Goal: Task Accomplishment & Management: Complete application form

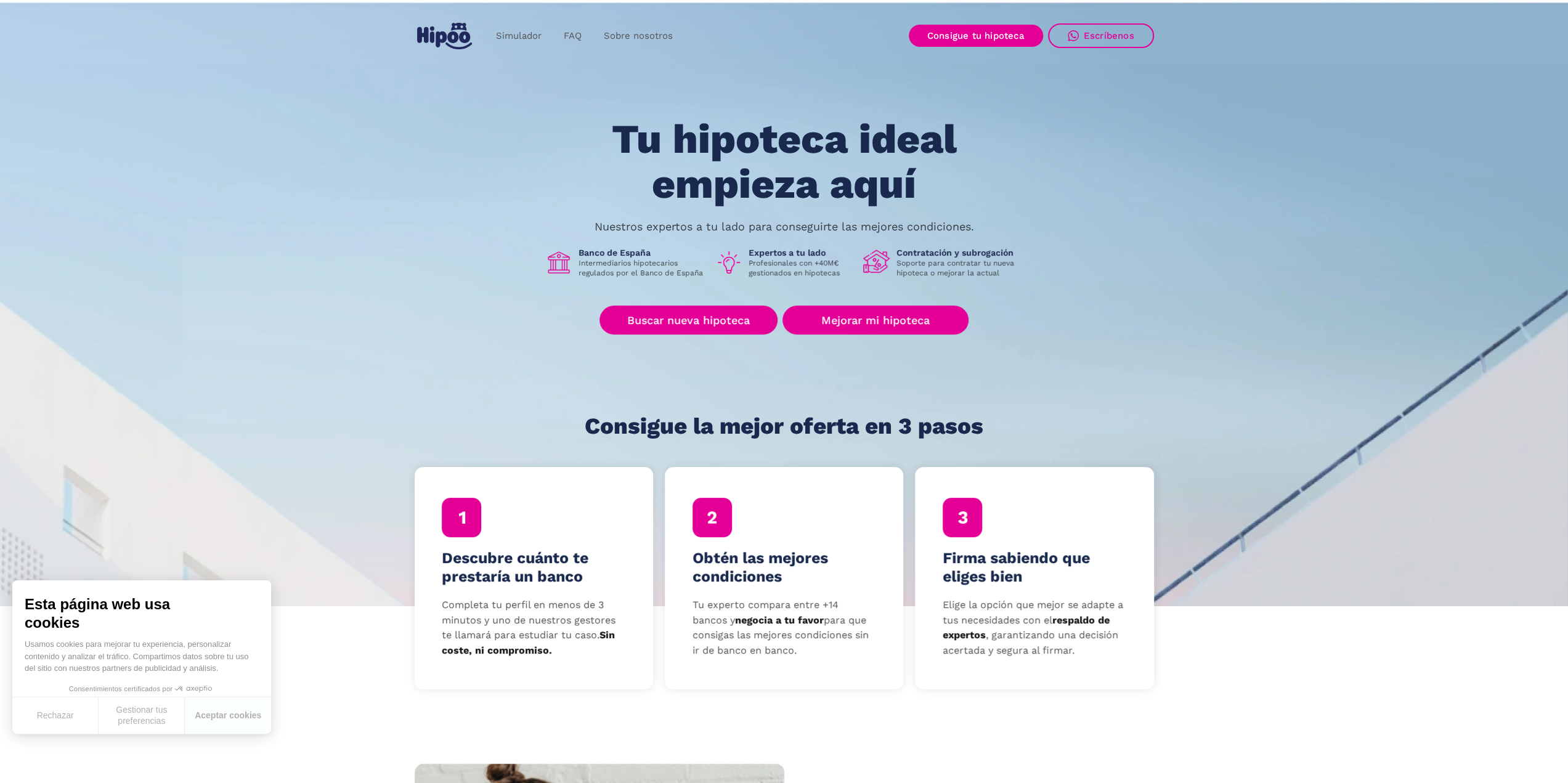
click at [452, 38] on img "home" at bounding box center [444, 35] width 55 height 26
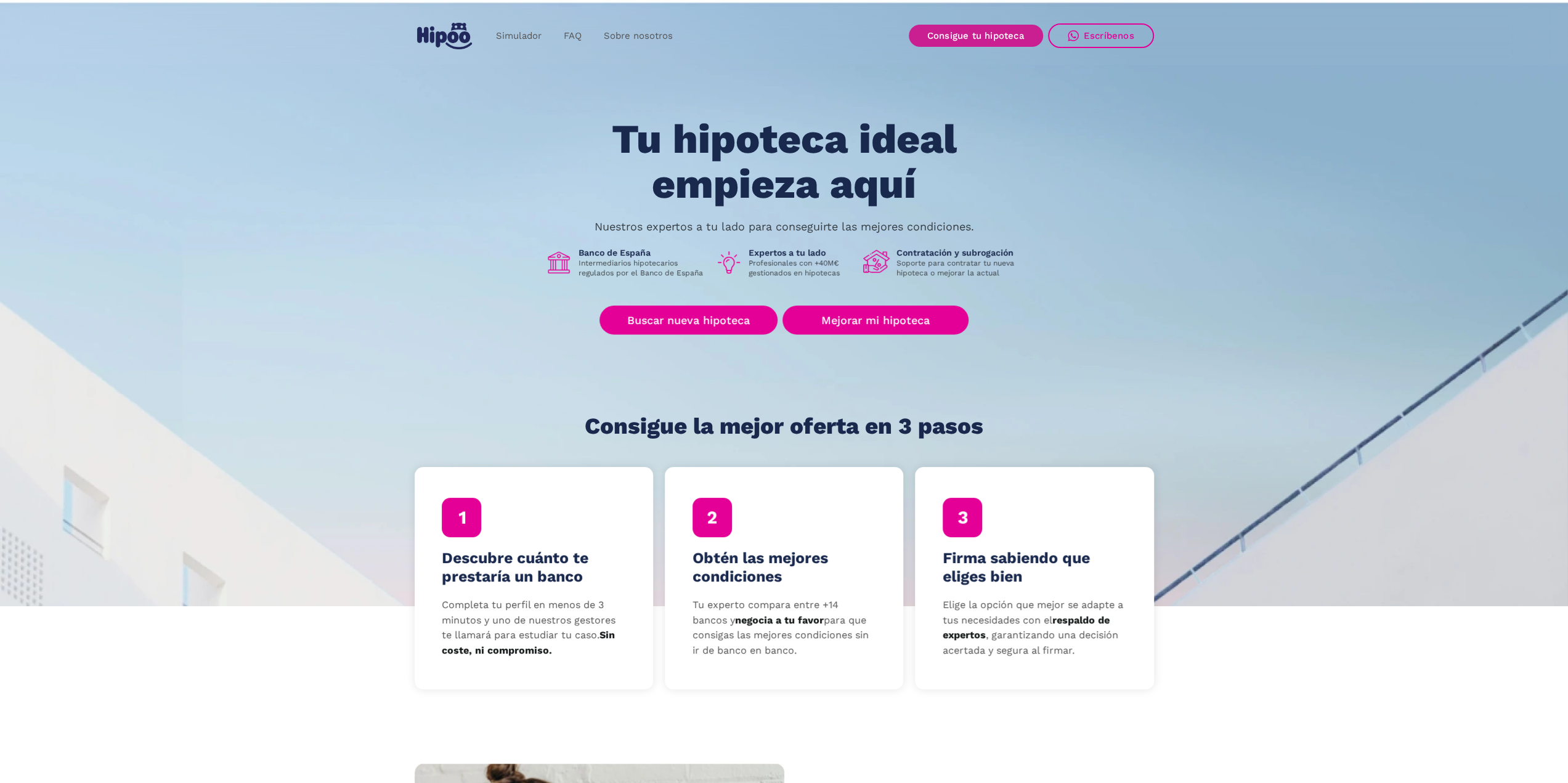
click at [994, 37] on link "Consigue tu hipoteca" at bounding box center [975, 35] width 134 height 22
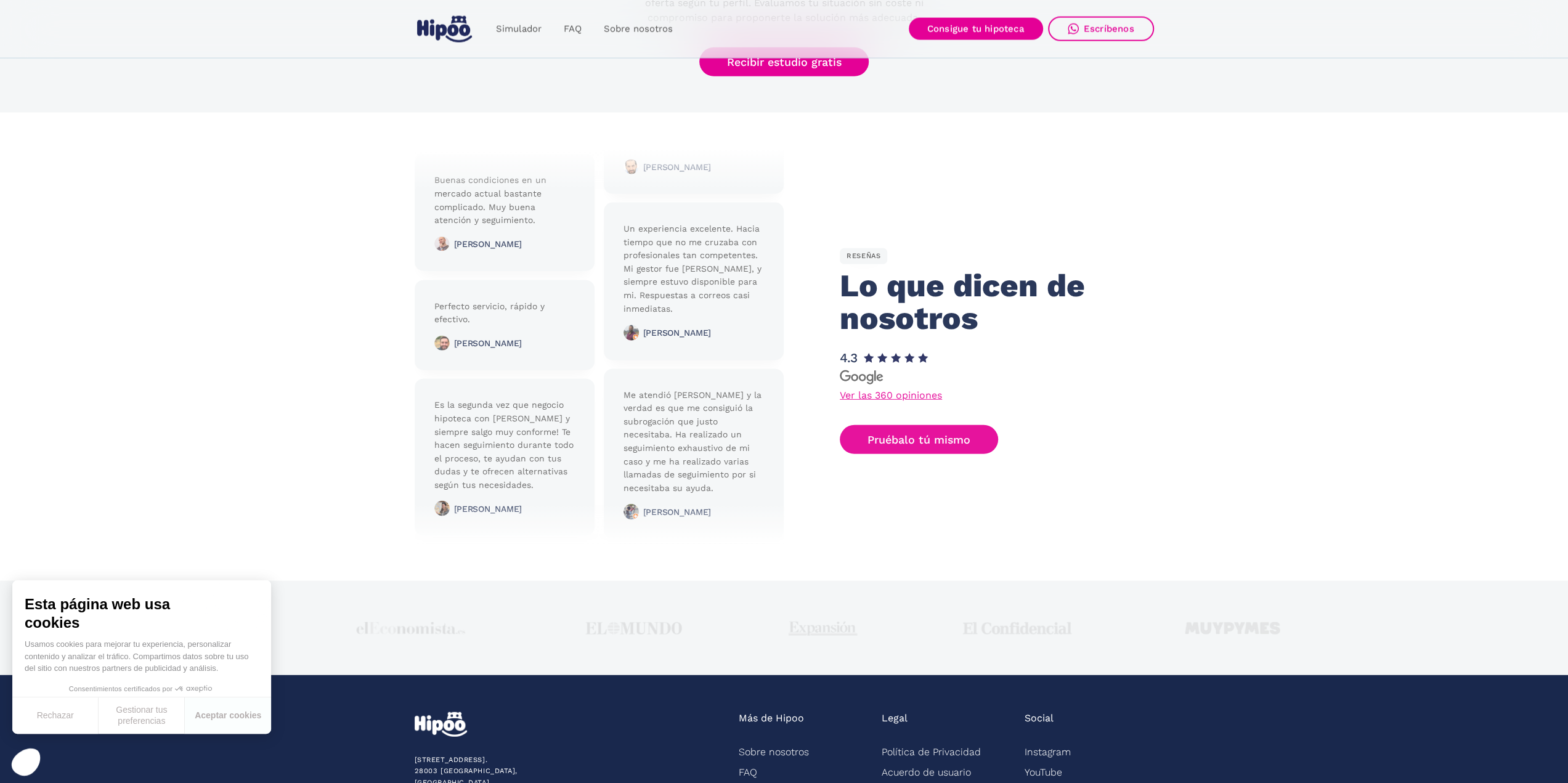
scroll to position [2855, 0]
